Goal: Navigation & Orientation: Find specific page/section

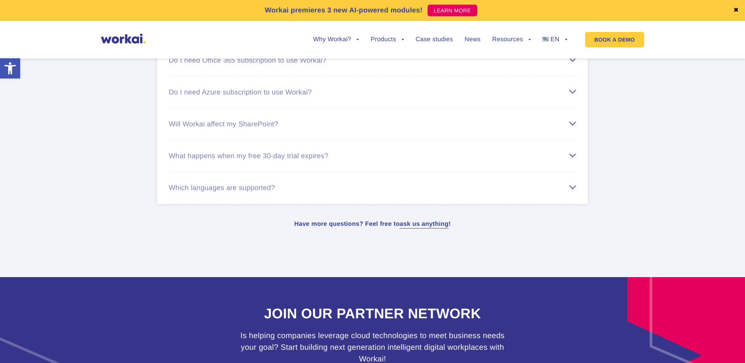
scroll to position [4390, 0]
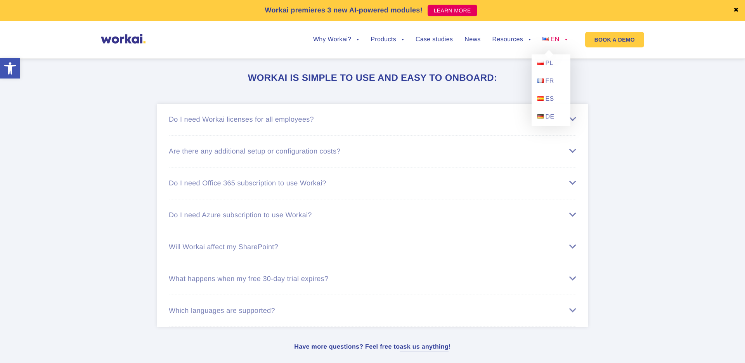
click at [547, 39] on img at bounding box center [546, 39] width 6 height 4
click at [552, 60] on span "PL" at bounding box center [550, 63] width 8 height 7
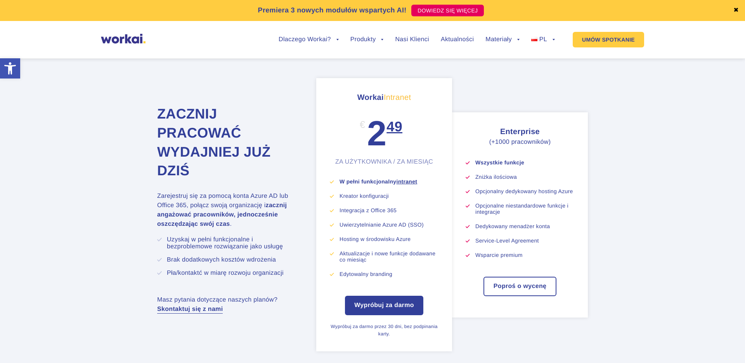
scroll to position [4226, 0]
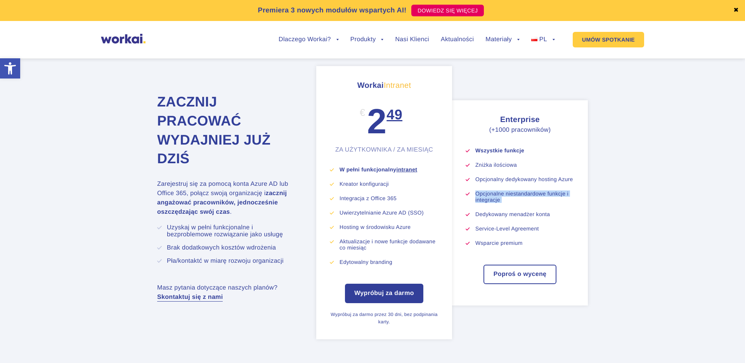
drag, startPoint x: 474, startPoint y: 194, endPoint x: 526, endPoint y: 201, distance: 52.2
click at [531, 201] on li "Opcjonalne niestandardowe funkcje i integracje" at bounding box center [525, 196] width 99 height 12
drag, startPoint x: 509, startPoint y: 202, endPoint x: 501, endPoint y: 202, distance: 7.8
click at [508, 202] on ul "Wszystkie funkcje Zniżka ilościowa Opcjonalny dedykowany hosting Azure Opcjonal…" at bounding box center [520, 196] width 109 height 99
drag, startPoint x: 501, startPoint y: 202, endPoint x: 467, endPoint y: 192, distance: 34.9
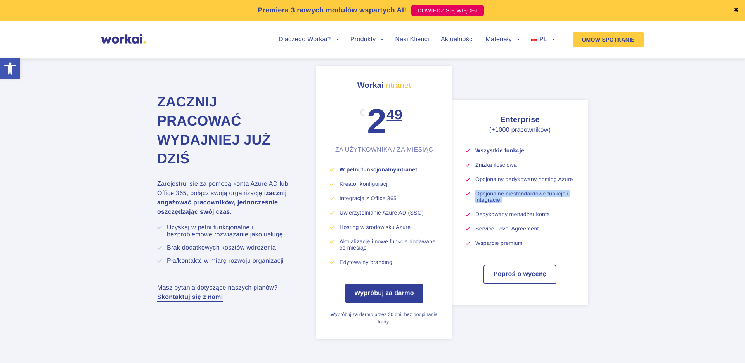
click at [467, 192] on ul "Wszystkie funkcje Zniżka ilościowa Opcjonalny dedykowany hosting Azure Opcjonal…" at bounding box center [520, 196] width 109 height 99
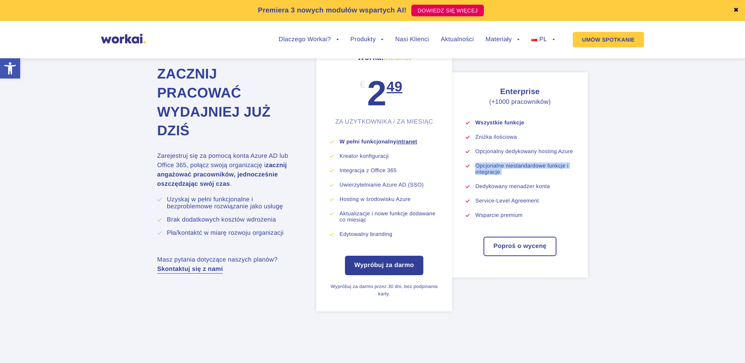
scroll to position [4254, 0]
